Goal: Task Accomplishment & Management: Manage account settings

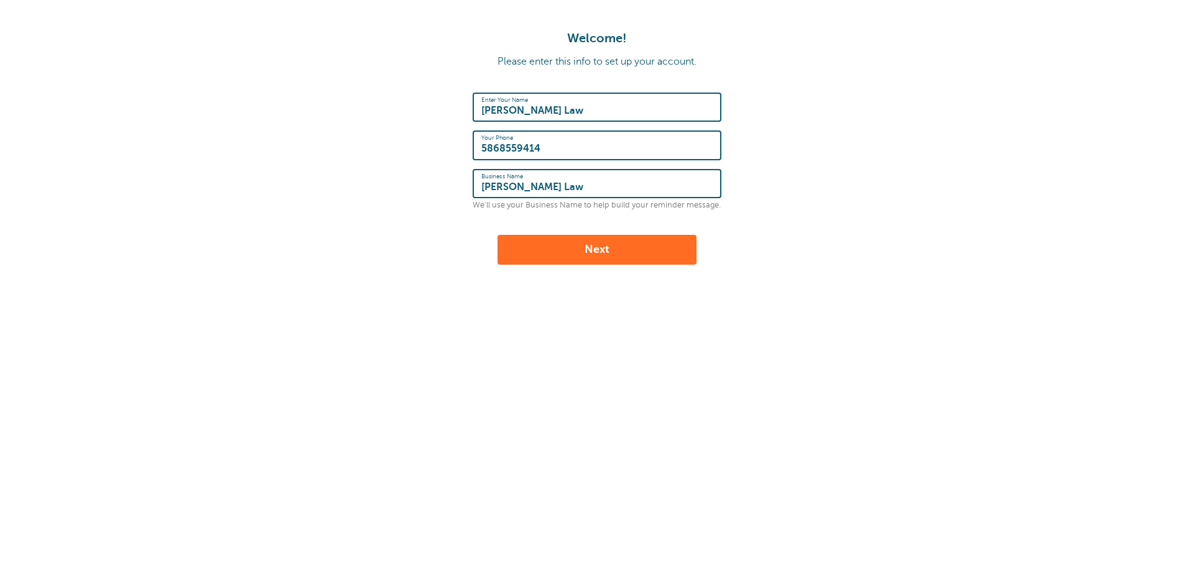
type input "[PERSON_NAME] Law"
click at [458, 223] on form "Enter Your Name [PERSON_NAME] Law Your Phone [PHONE_NUMBER] Business Name [PERS…" at bounding box center [596, 179] width 1169 height 172
click at [594, 256] on button "Next" at bounding box center [596, 250] width 199 height 30
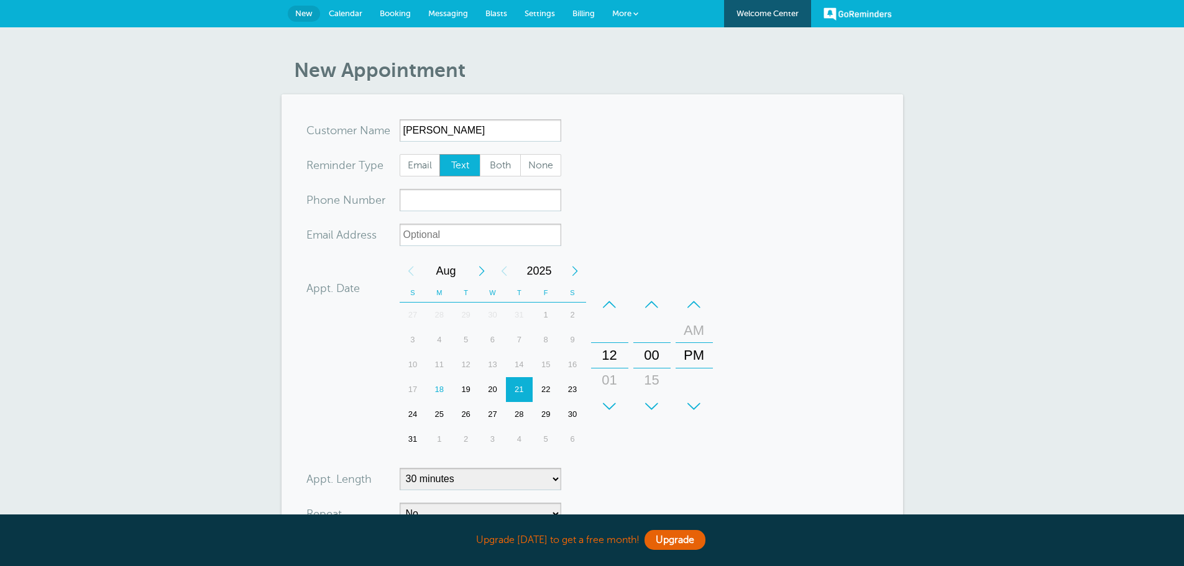
type input "[PERSON_NAME]"
click at [418, 203] on input "xxx-no-autofill" at bounding box center [481, 200] width 162 height 22
type input "5868559414"
click at [428, 236] on input "xx-no-autofill" at bounding box center [481, 235] width 162 height 22
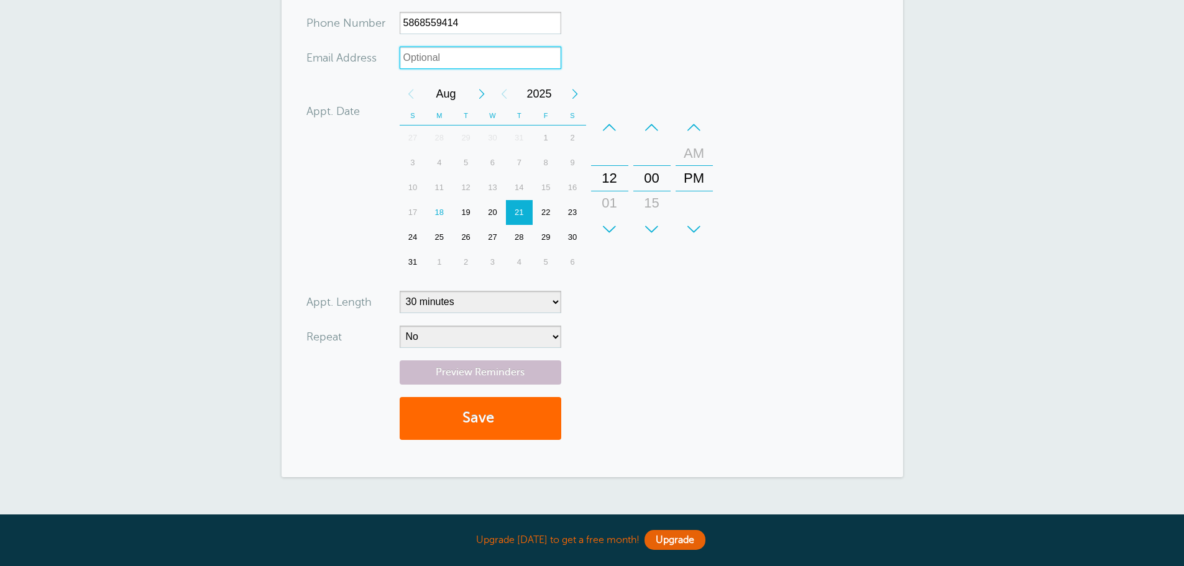
scroll to position [187, 0]
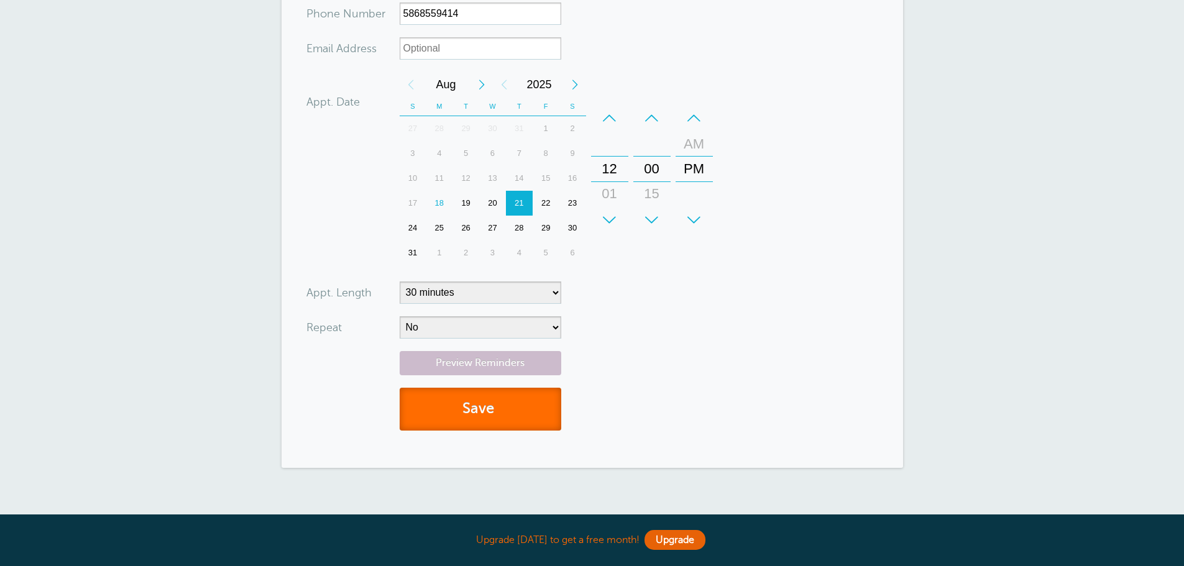
click at [488, 415] on button "Save" at bounding box center [481, 409] width 162 height 43
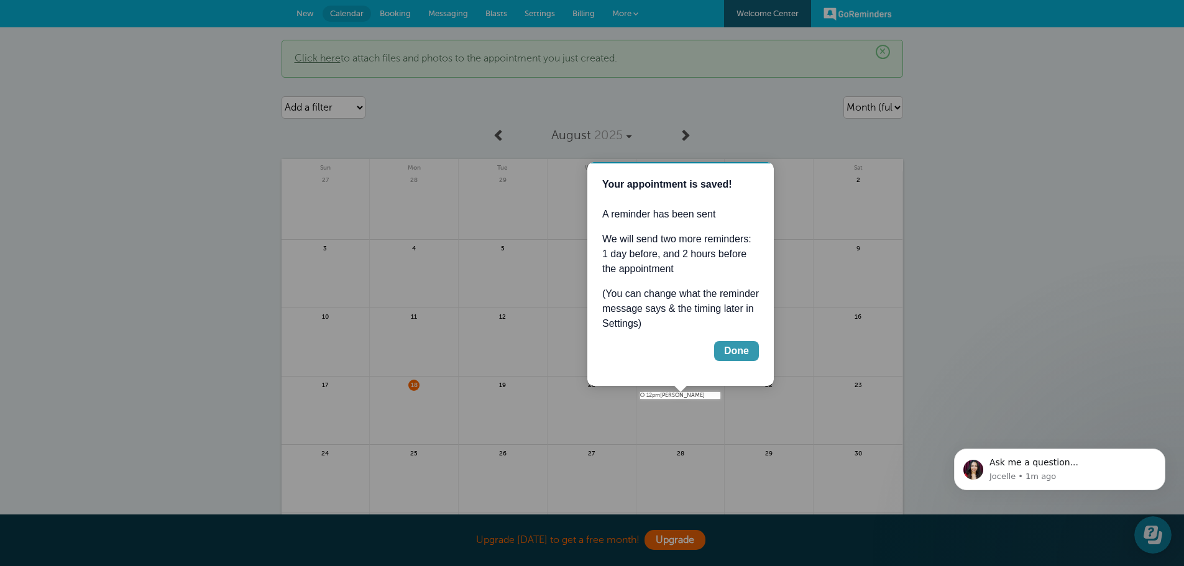
click at [727, 353] on div "Done" at bounding box center [736, 351] width 25 height 15
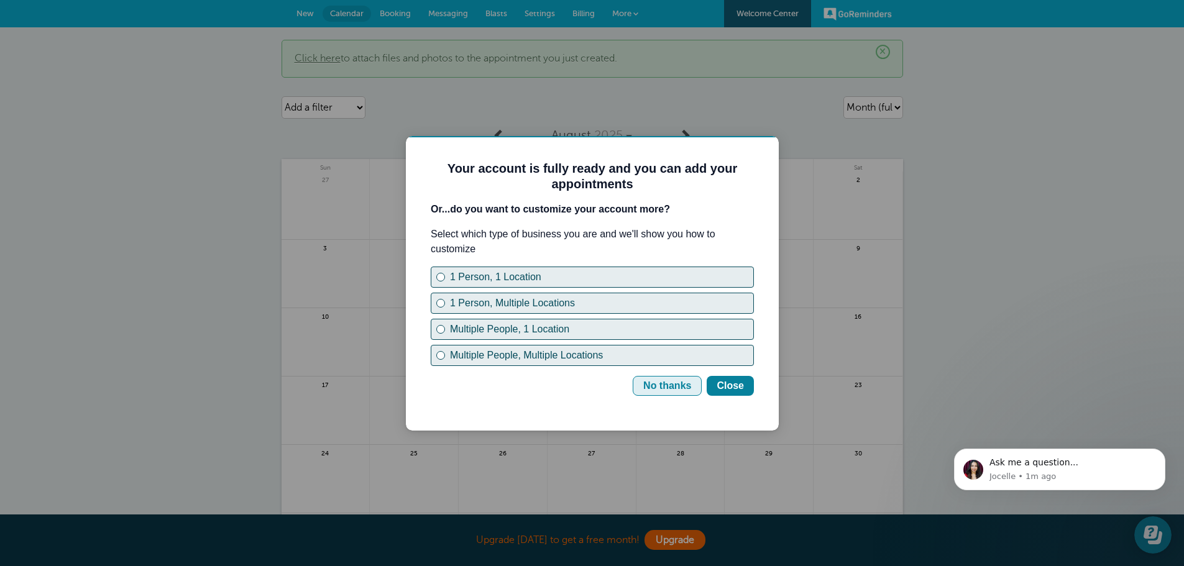
click at [669, 391] on div "No thanks" at bounding box center [668, 386] width 48 height 15
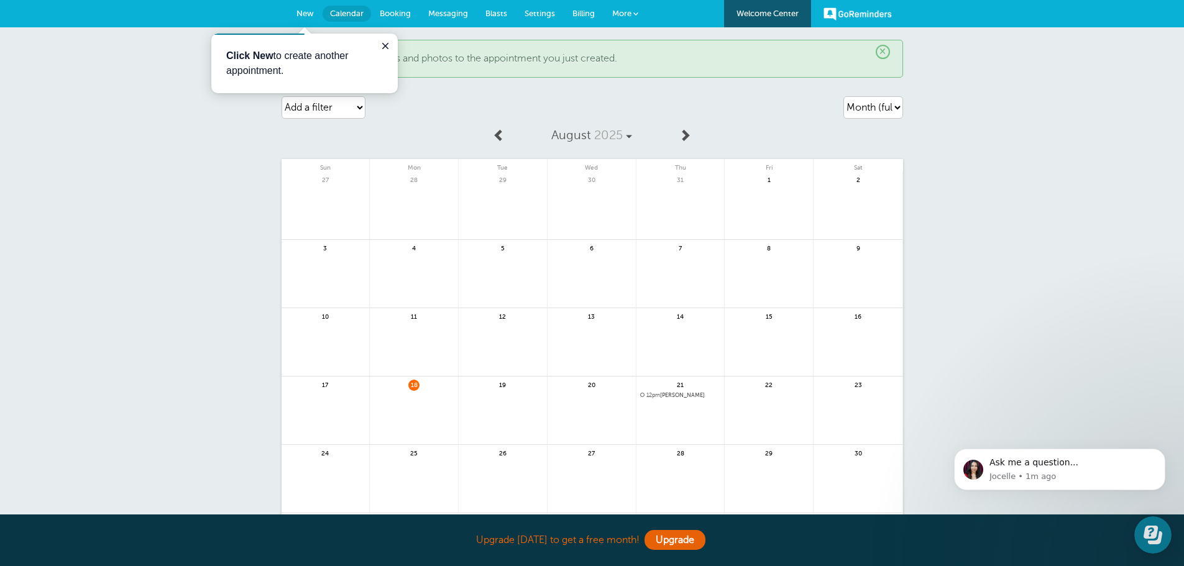
click at [680, 395] on span "12pm Tracy Gibbs" at bounding box center [680, 395] width 81 height 7
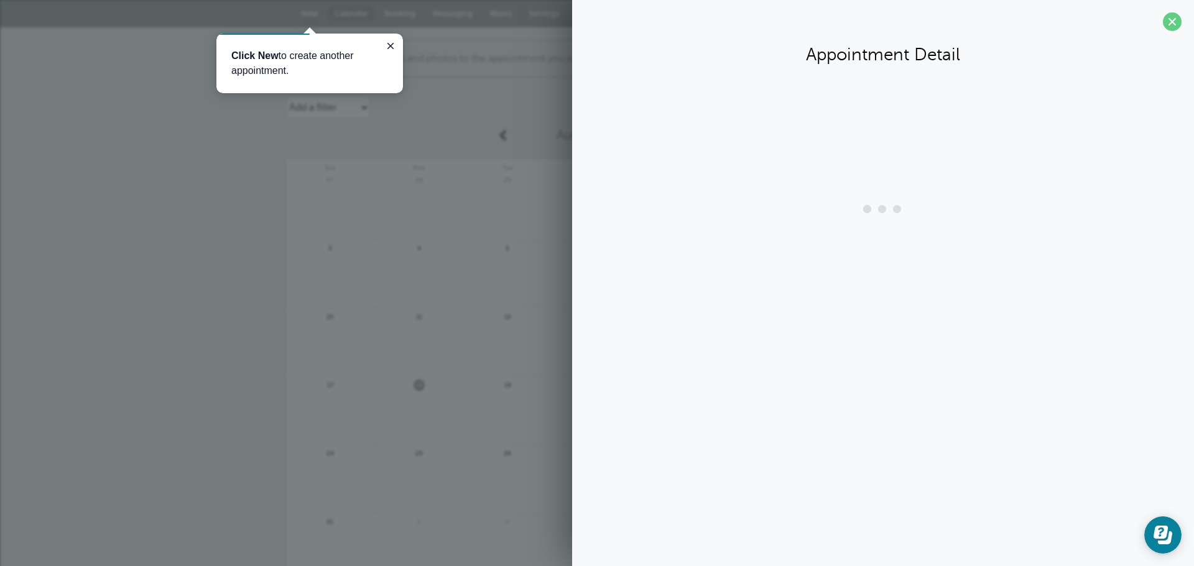
click at [680, 395] on div "Appointment Detail" at bounding box center [883, 283] width 622 height 566
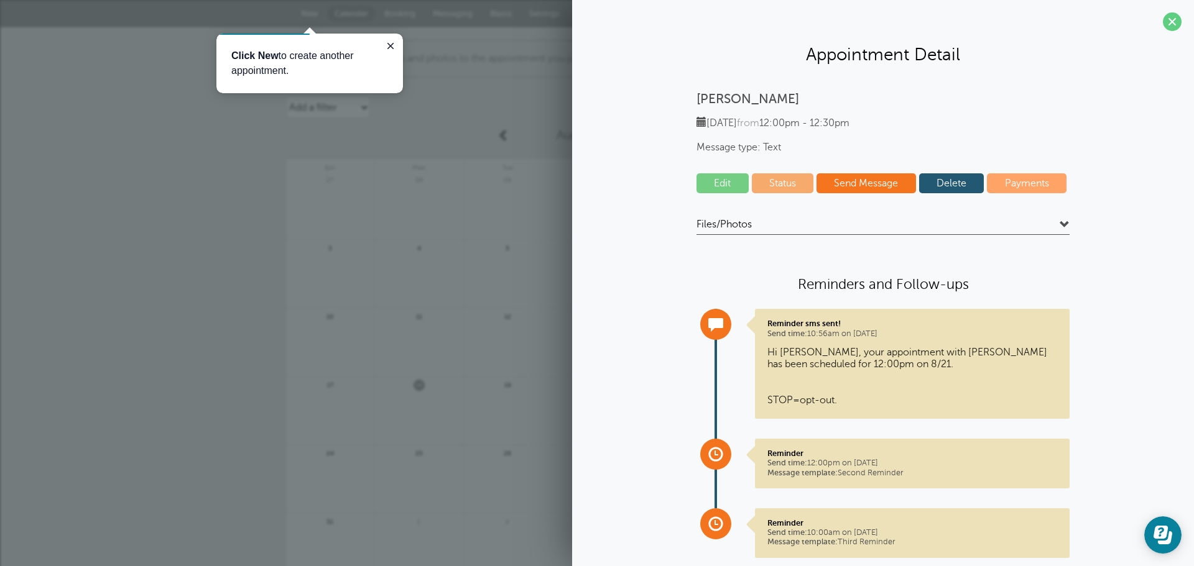
click at [714, 182] on link "Edit" at bounding box center [722, 183] width 52 height 20
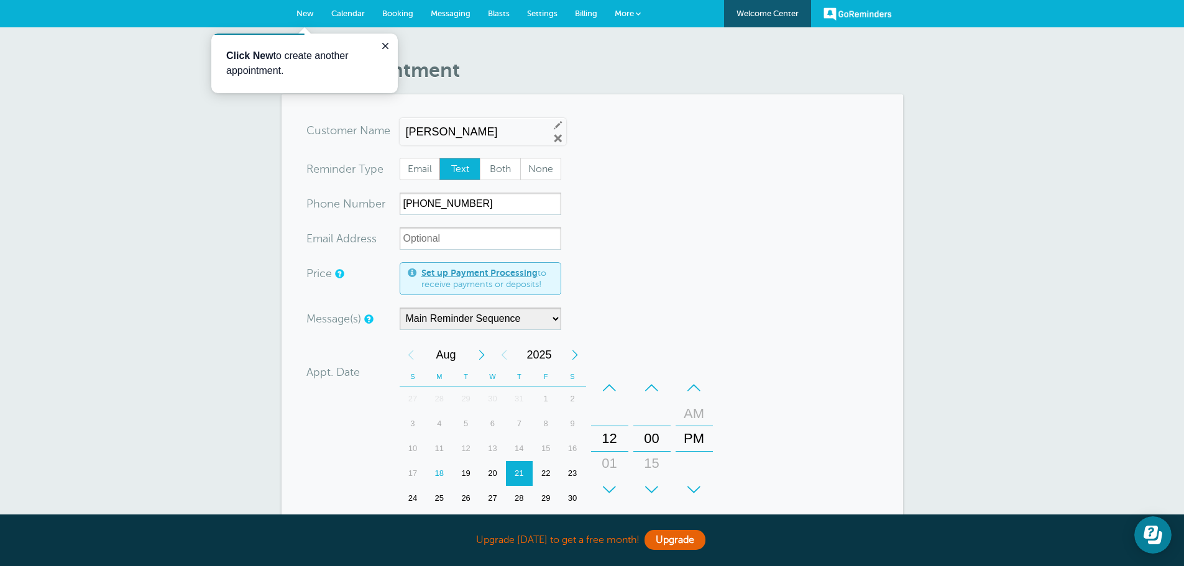
click at [484, 131] on input "Tracy Gibbs" at bounding box center [472, 132] width 133 height 13
click at [703, 249] on form "You are creating a new customer. To use an existing customer select one from th…" at bounding box center [593, 409] width 572 height 581
click at [346, 16] on span "Calendar" at bounding box center [348, 13] width 34 height 9
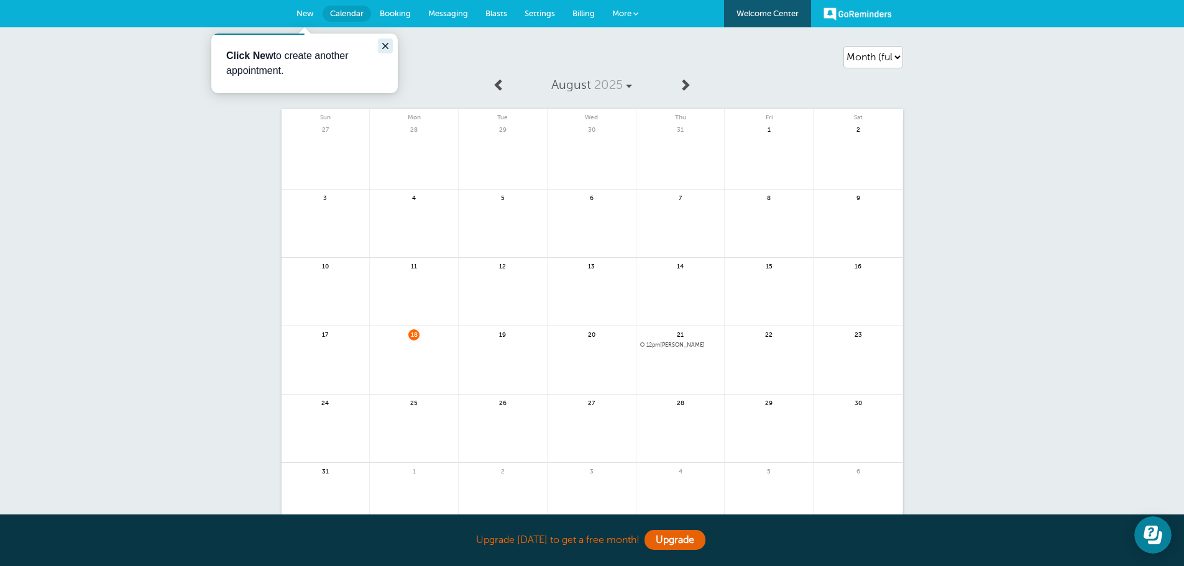
click at [387, 45] on icon "Close guide" at bounding box center [386, 46] width 10 height 10
click at [631, 16] on span "More" at bounding box center [621, 13] width 19 height 9
